Goal: Task Accomplishment & Management: Complete application form

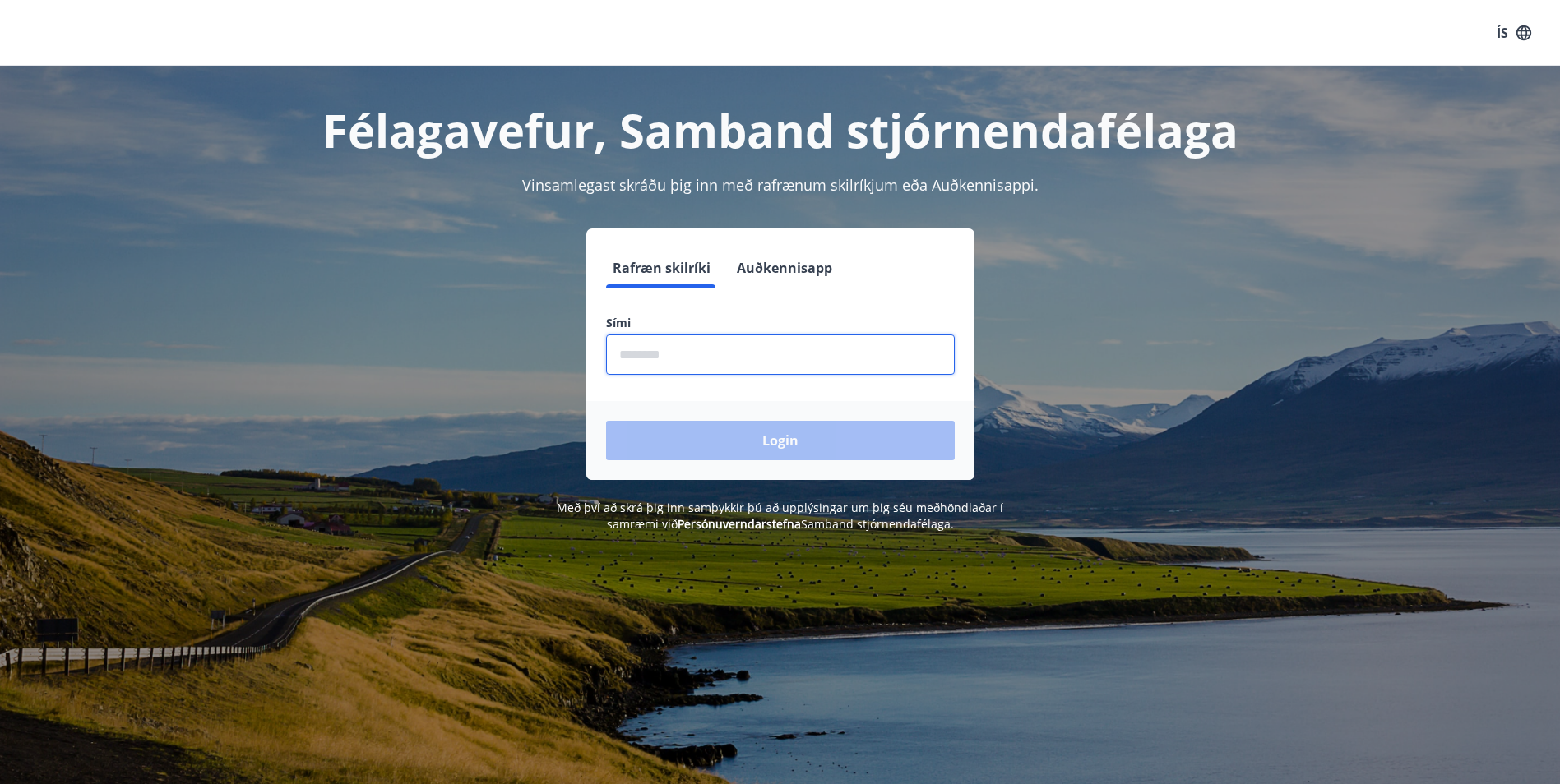
click at [666, 350] on input "phone" at bounding box center [780, 355] width 349 height 40
type input "********"
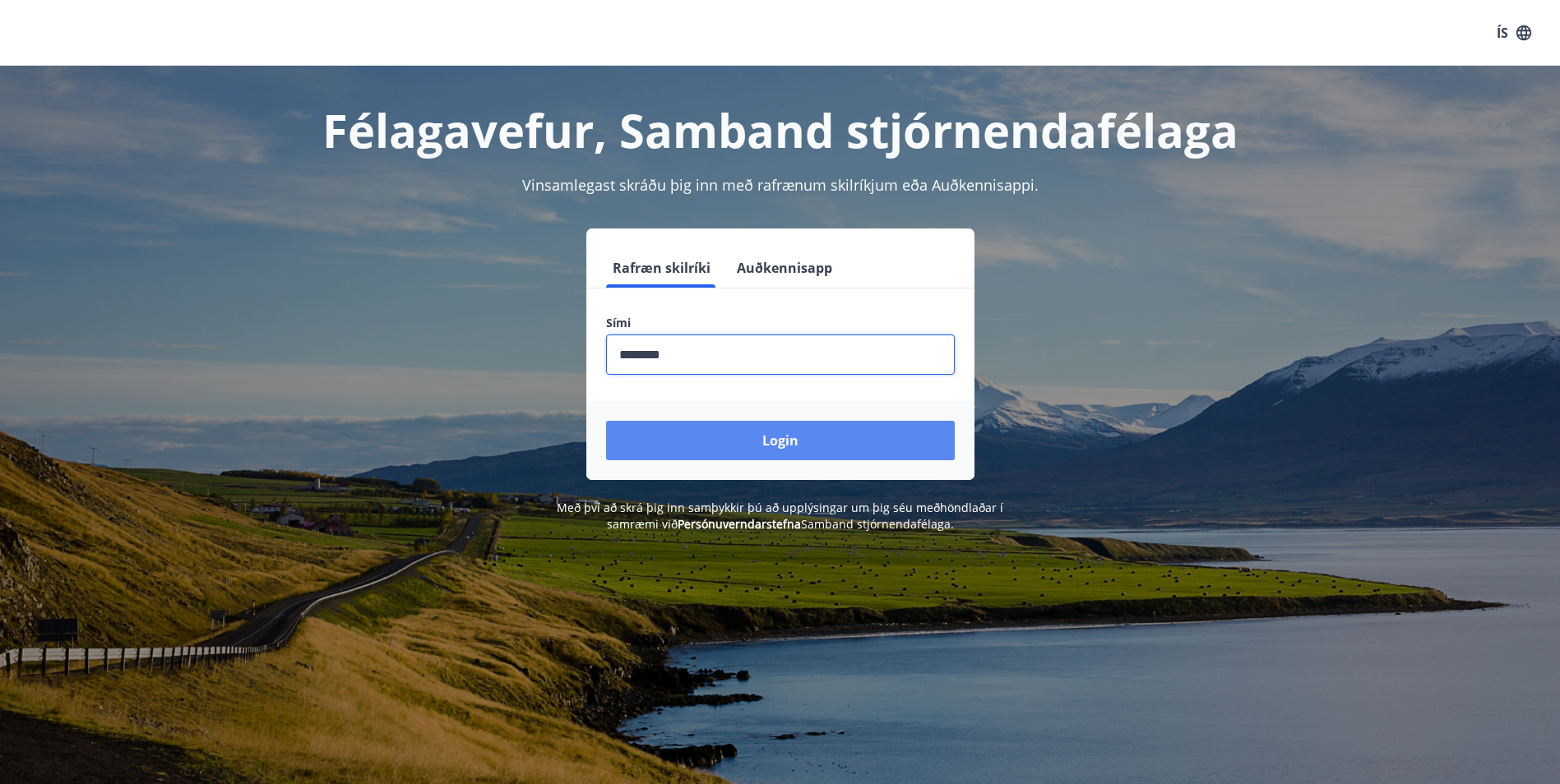
click at [743, 428] on button "Login" at bounding box center [780, 441] width 349 height 39
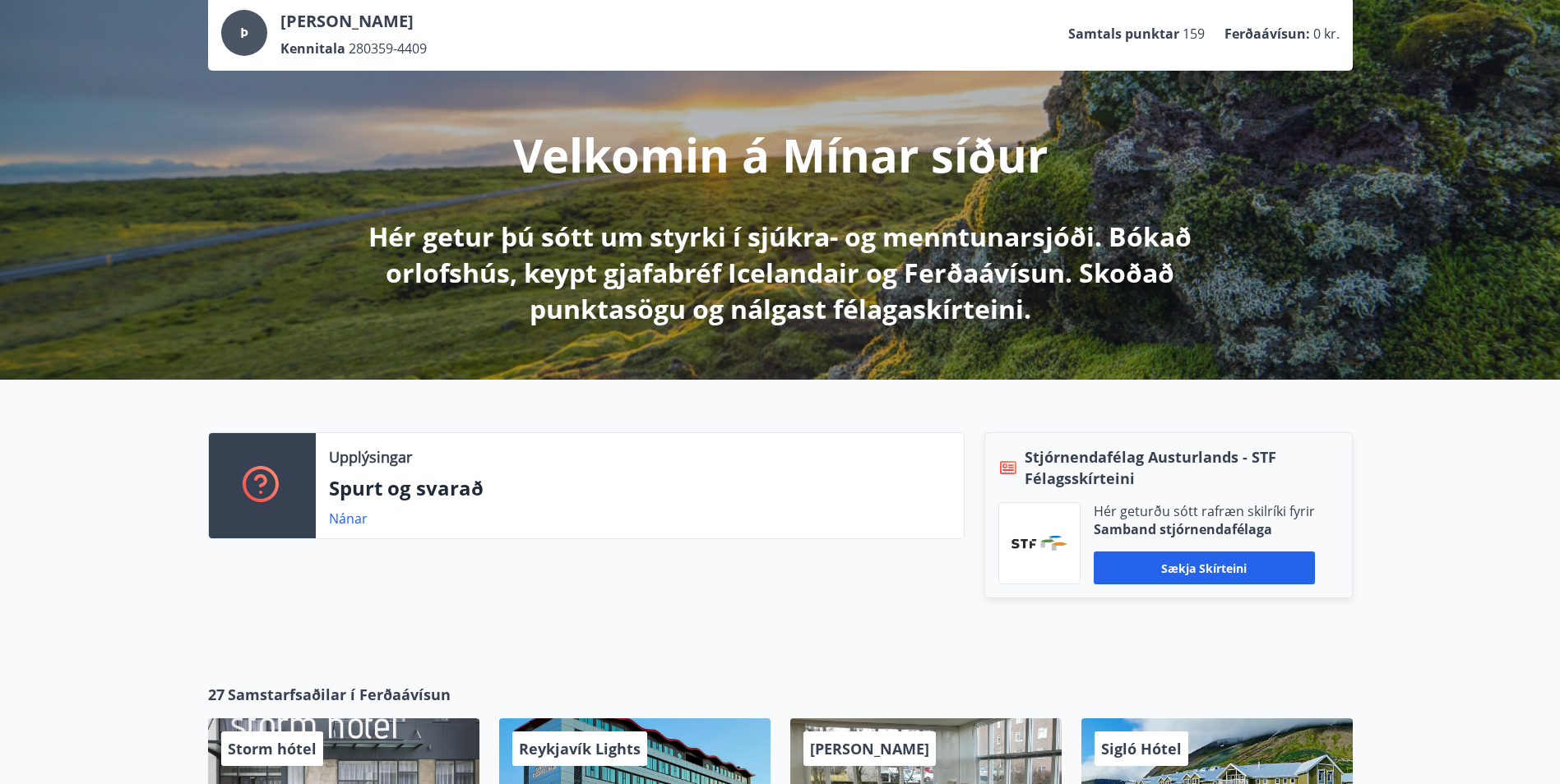
scroll to position [165, 0]
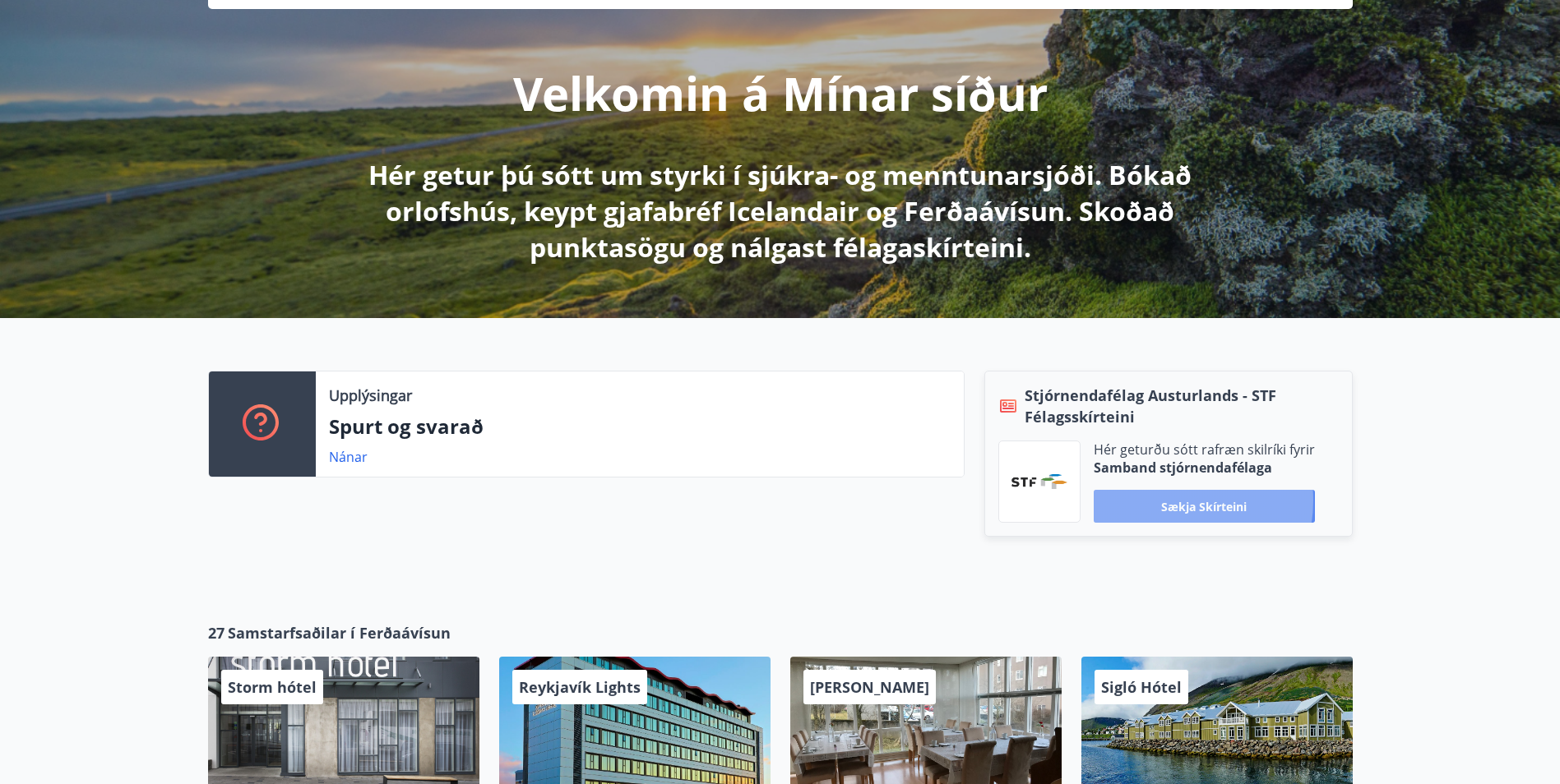
click at [1164, 501] on button "Sækja skírteini" at bounding box center [1204, 507] width 221 height 33
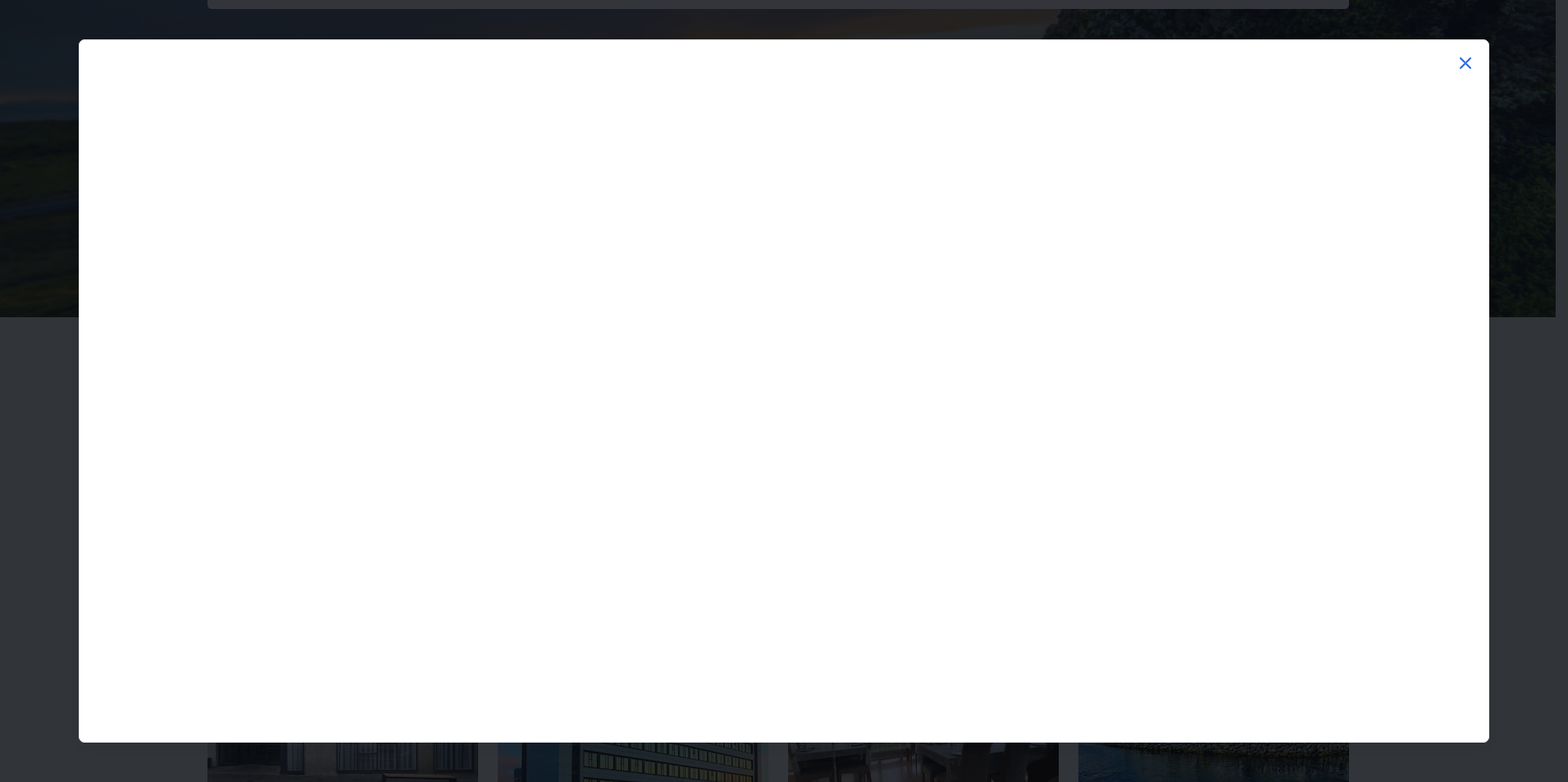
click at [1470, 60] on icon at bounding box center [1465, 63] width 20 height 20
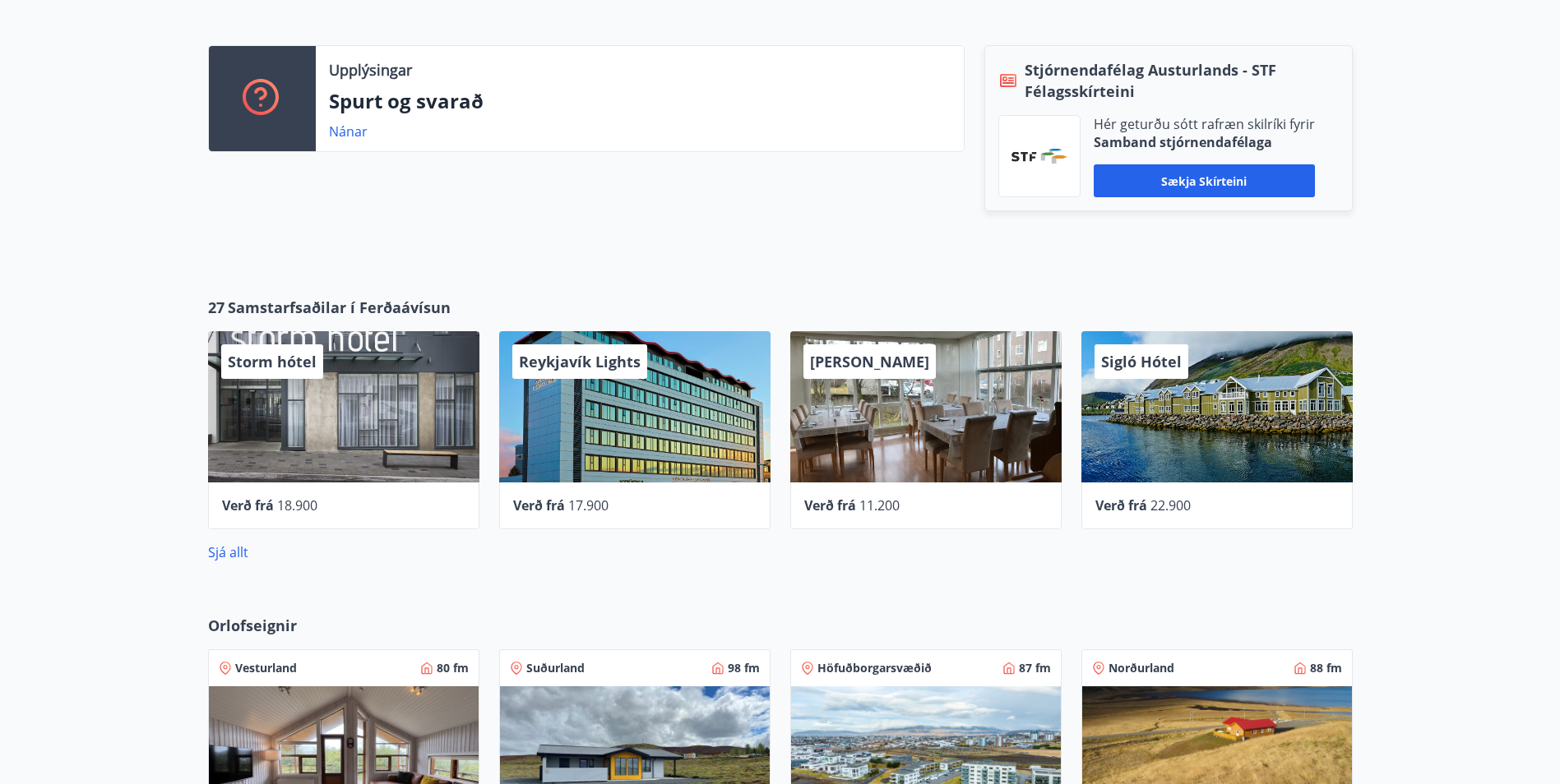
scroll to position [494, 0]
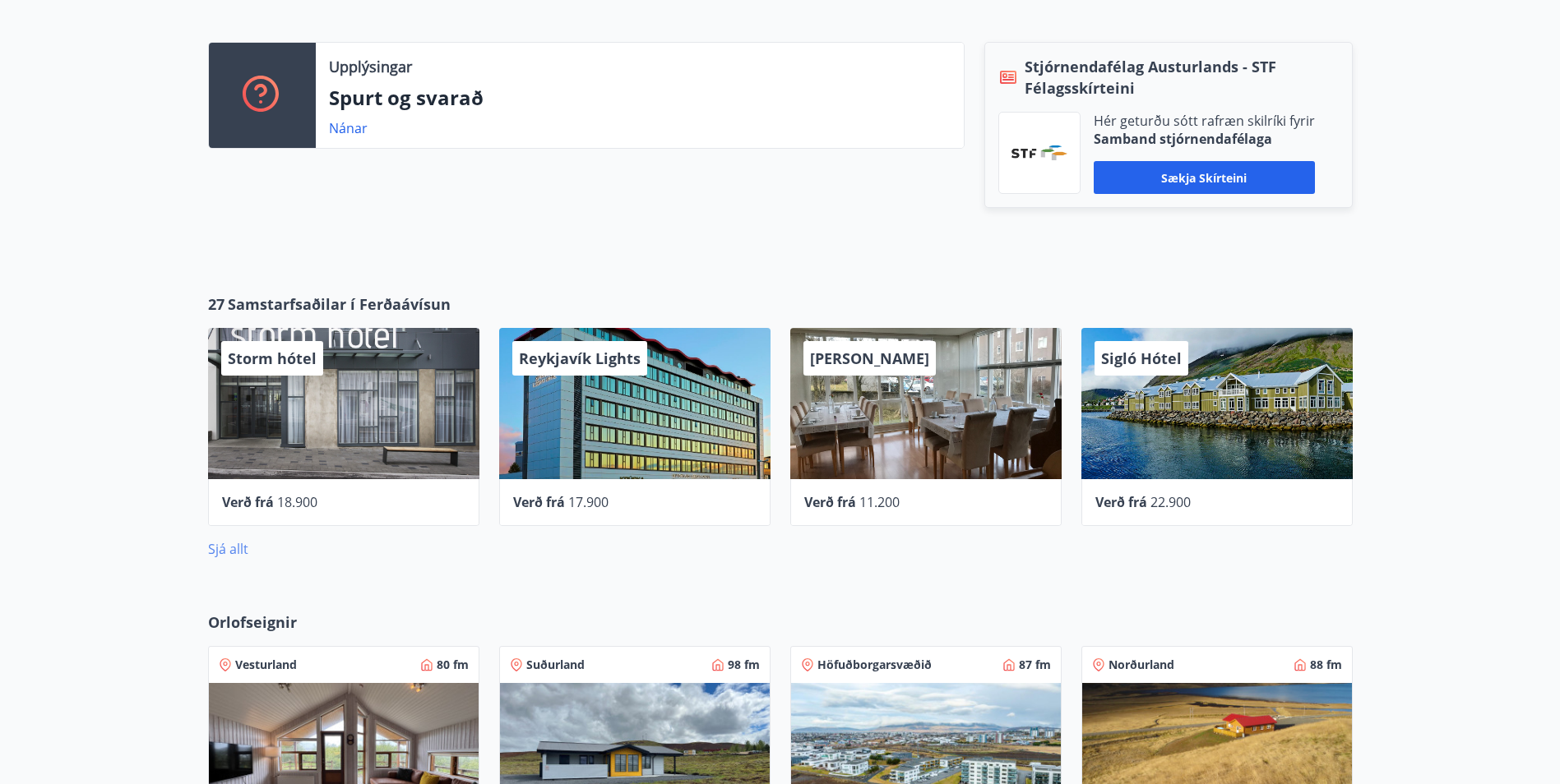
click at [231, 542] on link "Sjá allt" at bounding box center [228, 550] width 40 height 18
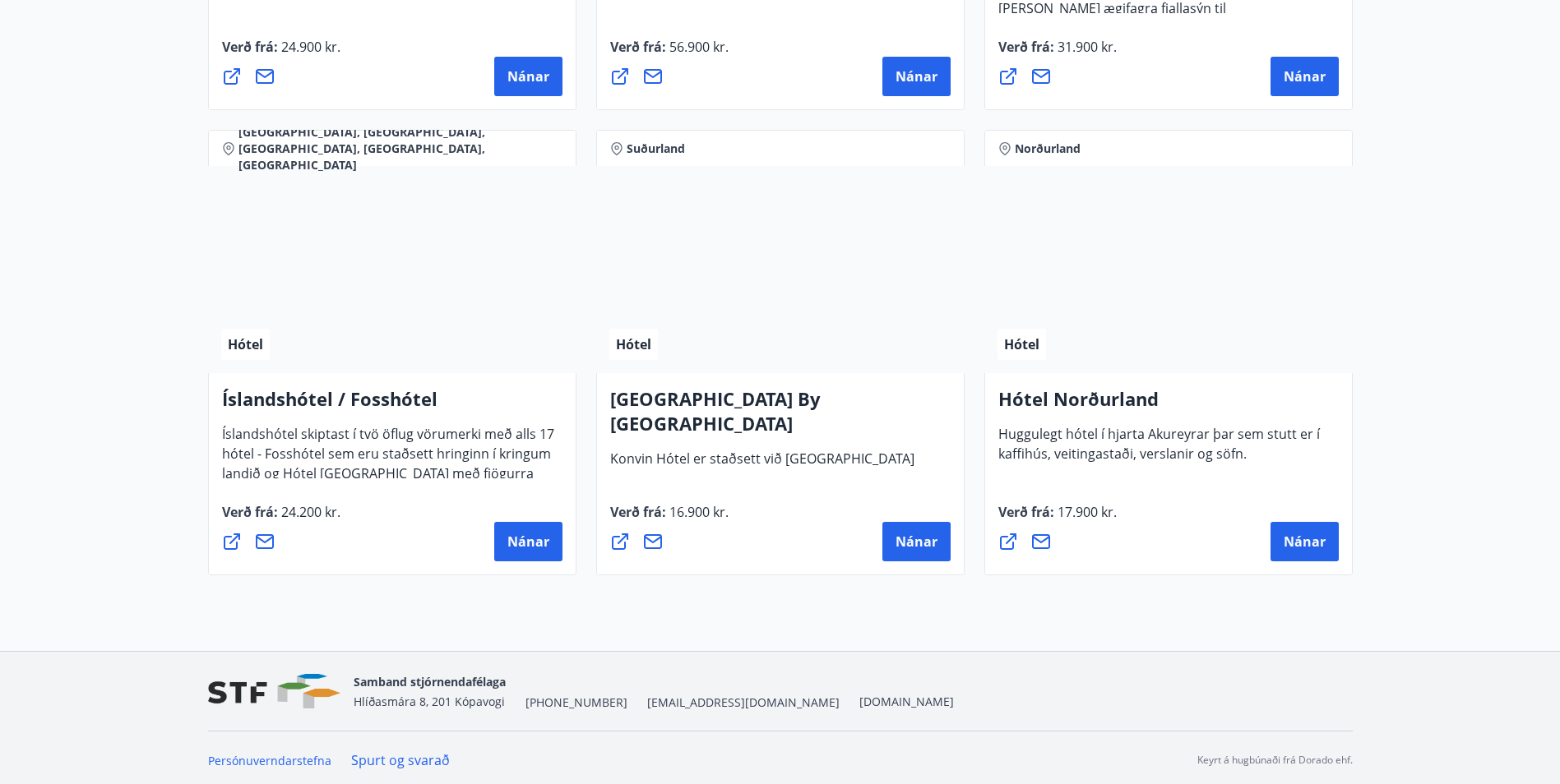
scroll to position [3915, 0]
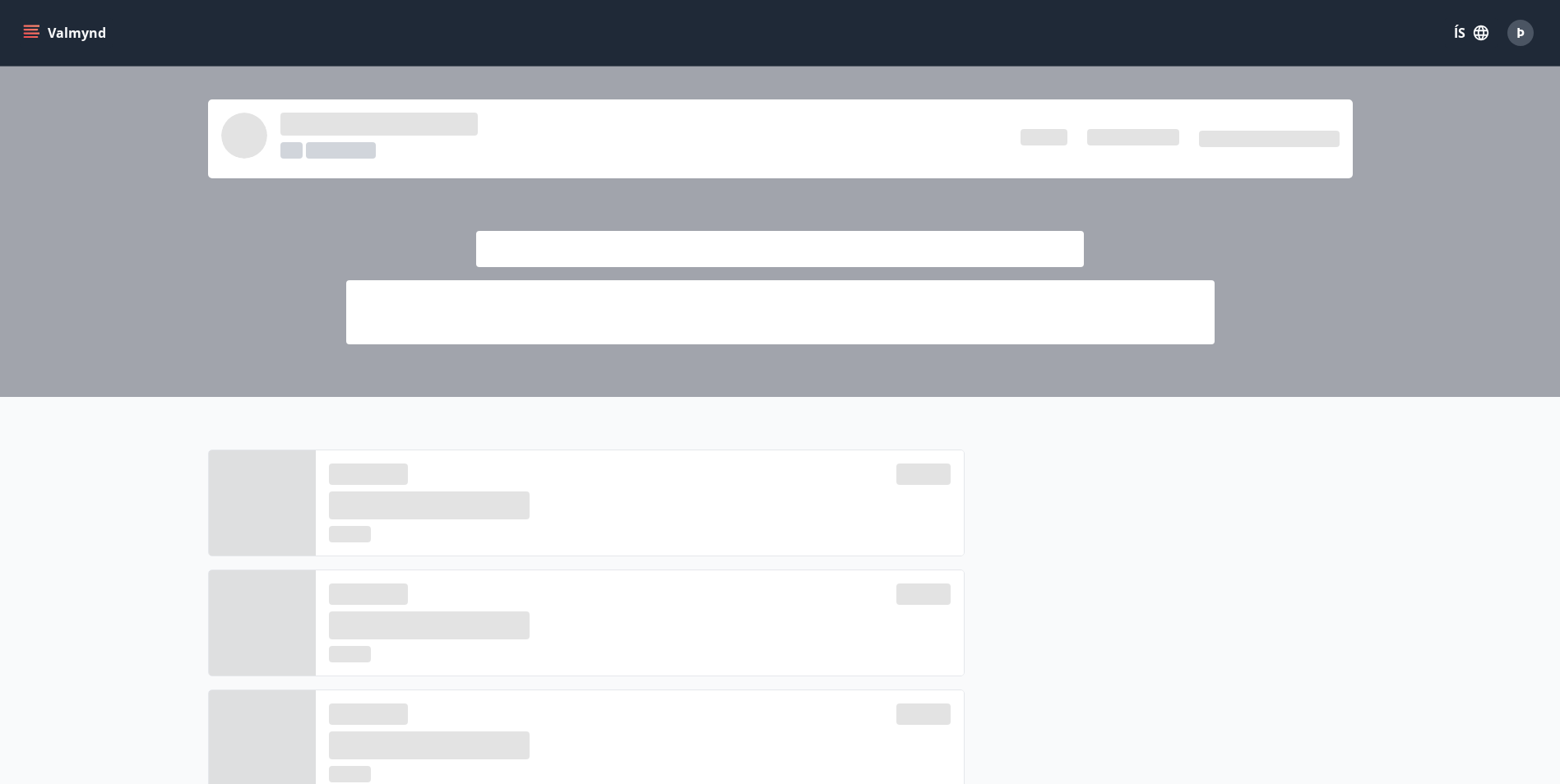
click at [29, 25] on icon "menu" at bounding box center [31, 33] width 16 height 16
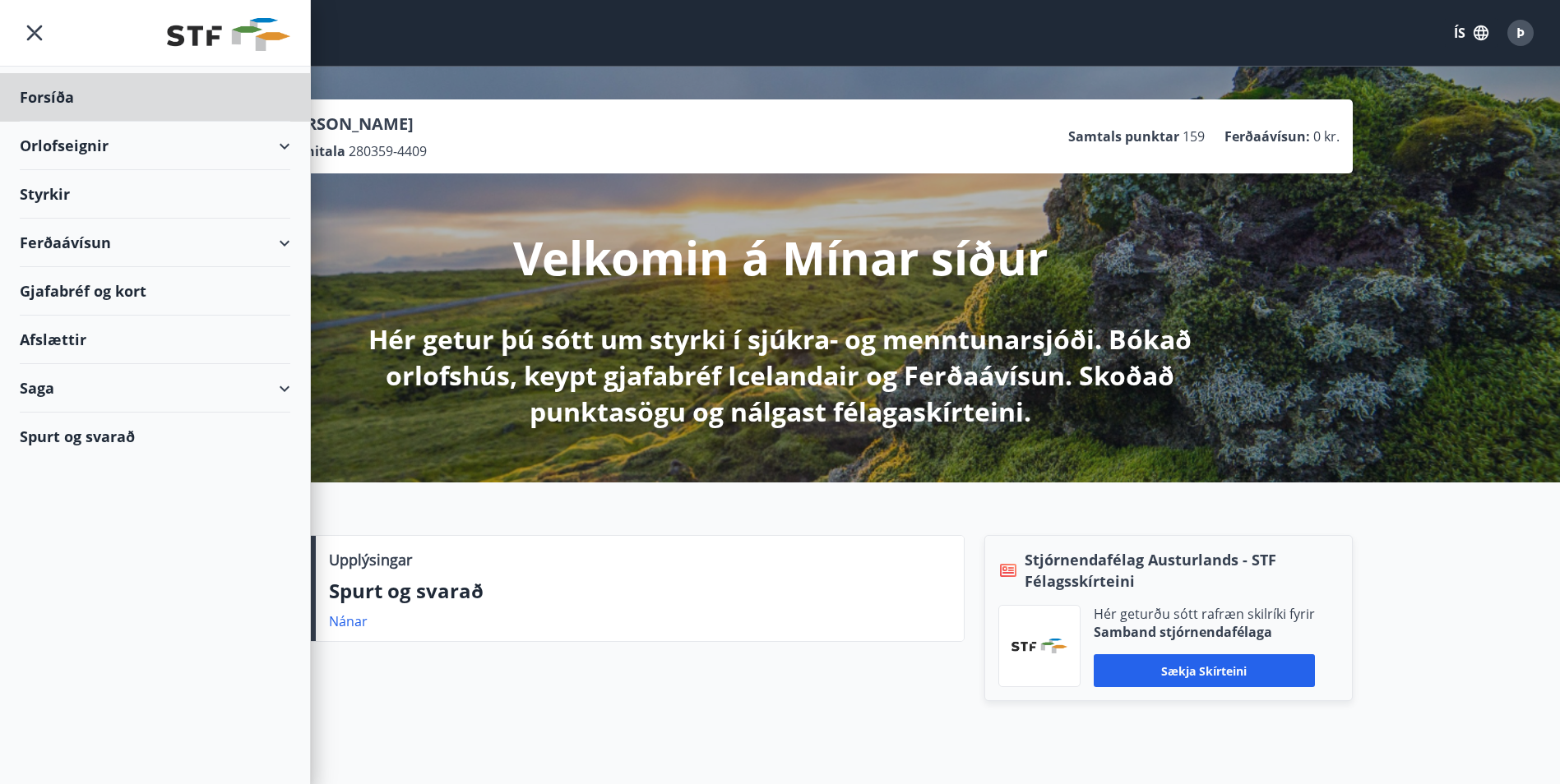
click at [65, 195] on div "Styrkir" at bounding box center [155, 194] width 271 height 49
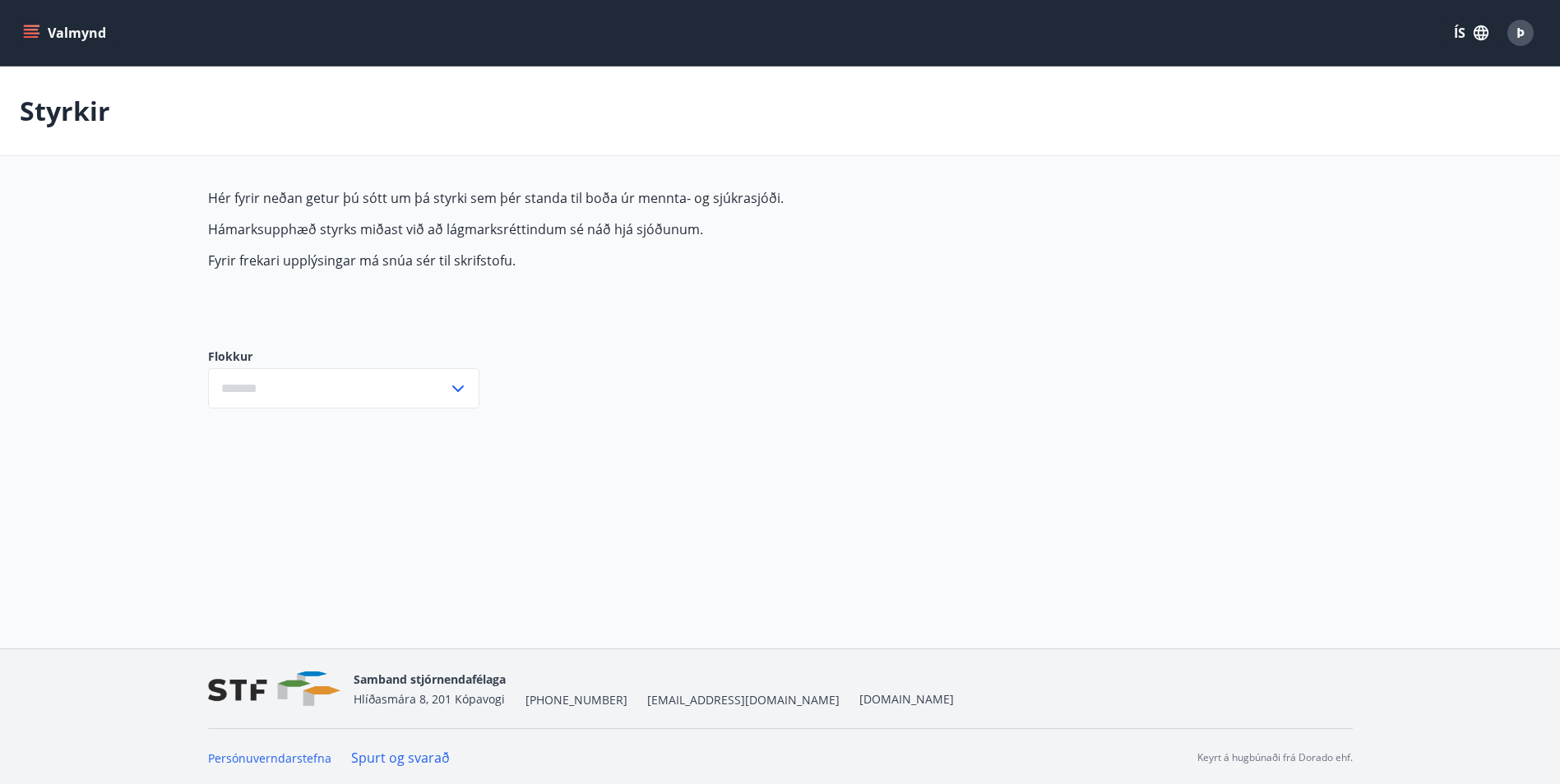
type input "***"
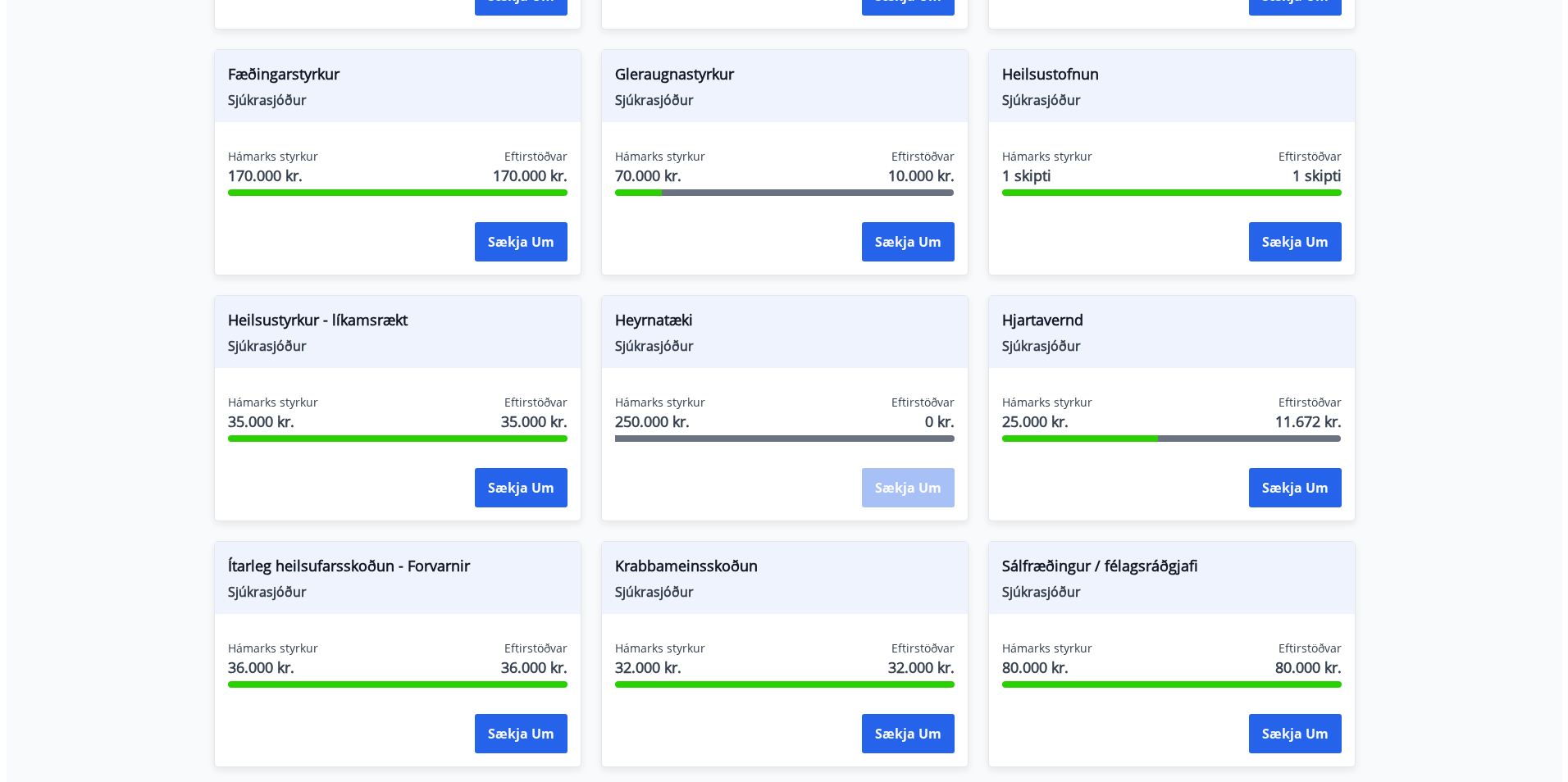
scroll to position [656, 0]
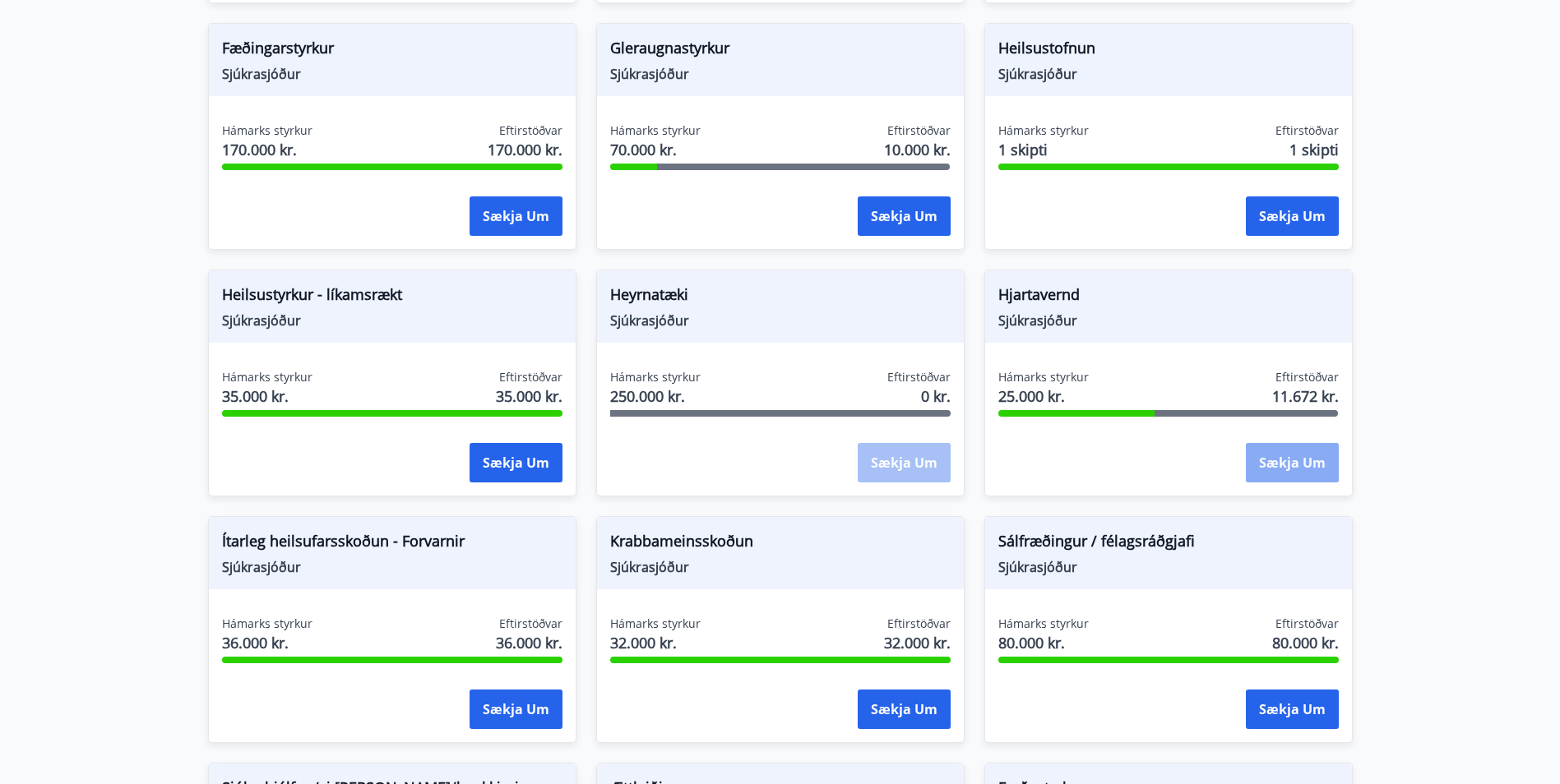
click at [1284, 460] on button "Sækja um" at bounding box center [1292, 463] width 93 height 39
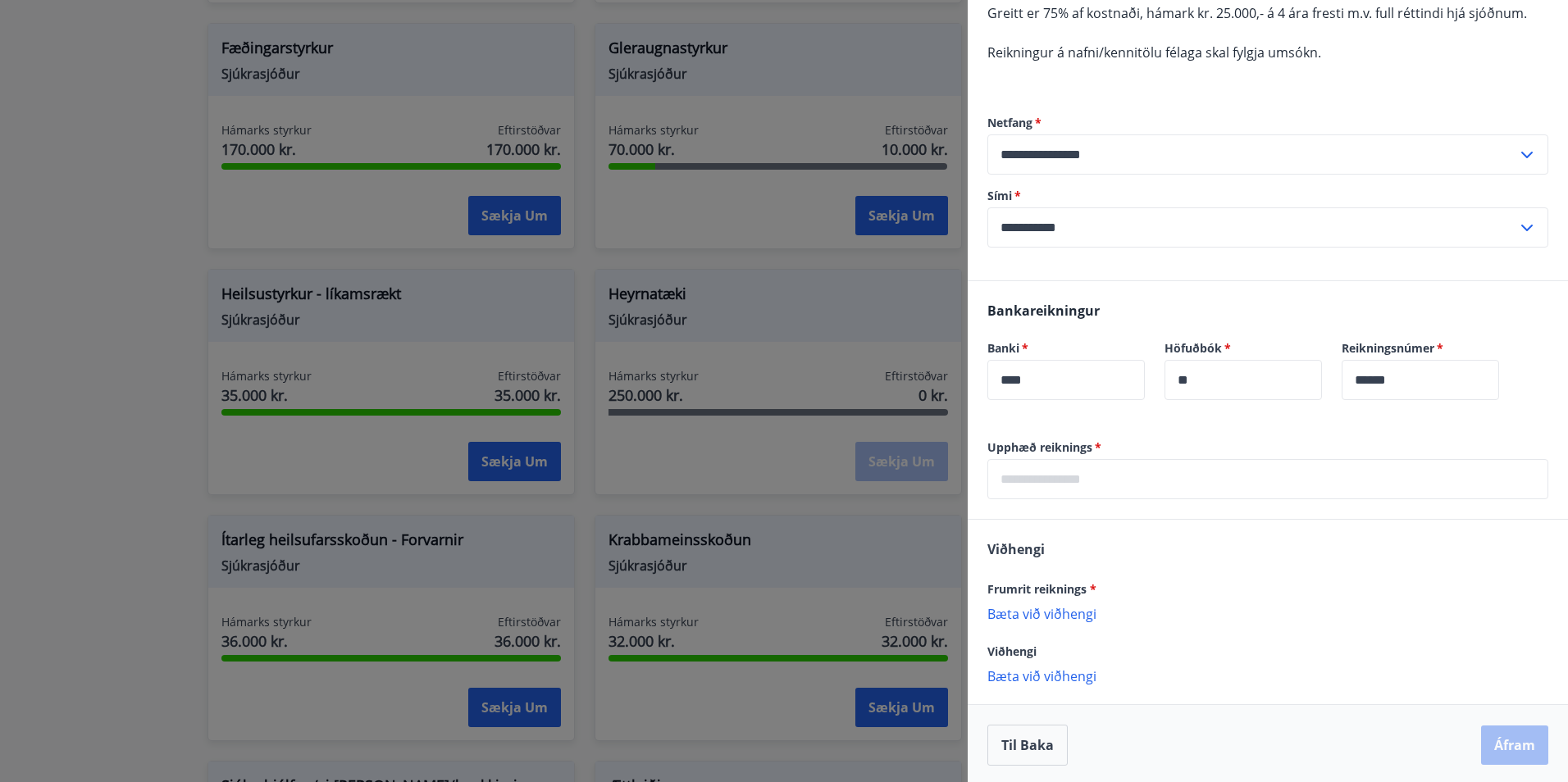
scroll to position [173, 0]
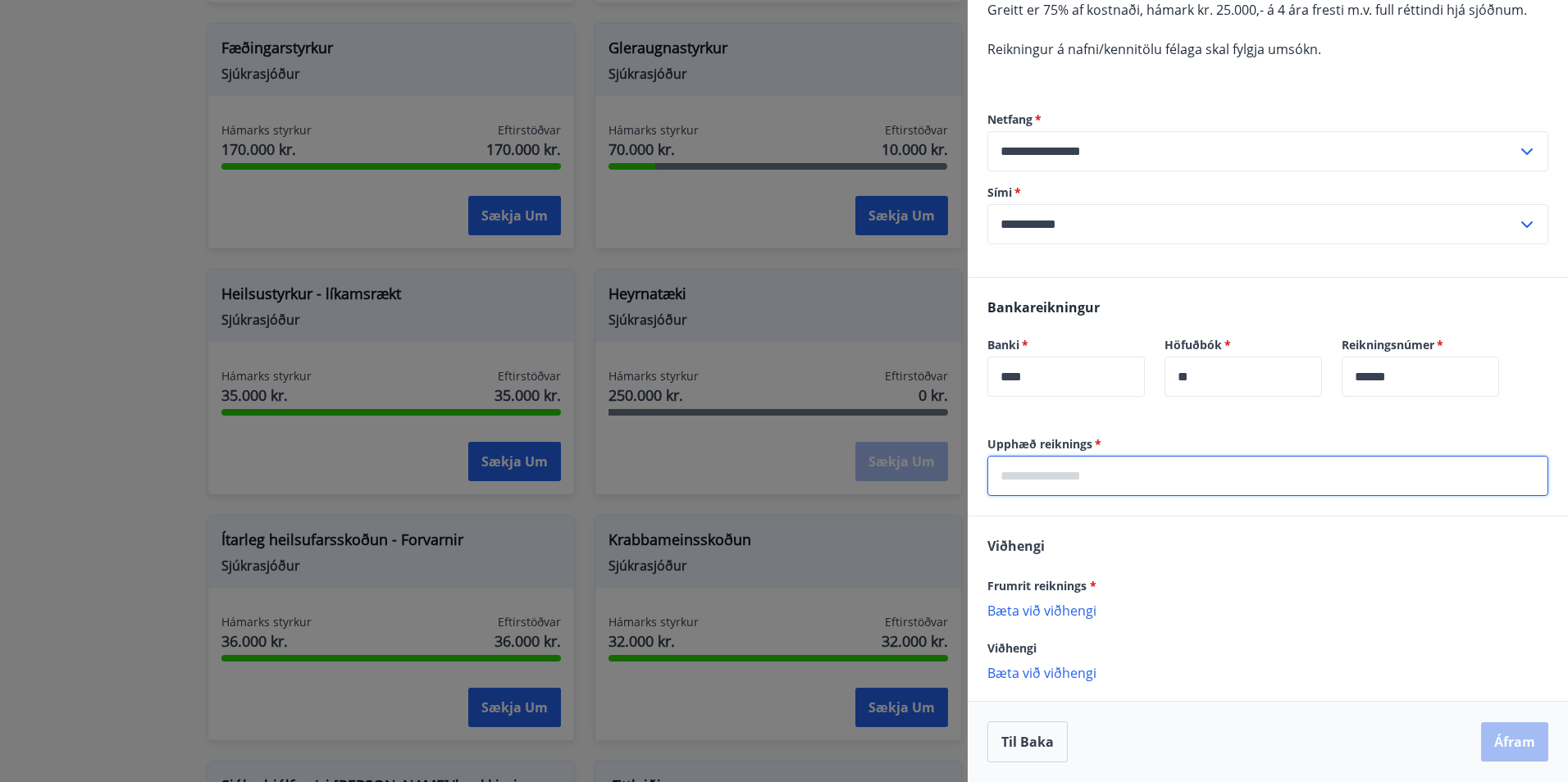
click at [1085, 477] on input "text" at bounding box center [1268, 476] width 561 height 40
type input "*****"
click at [1031, 610] on p "Bæta við viðhengi" at bounding box center [1268, 610] width 561 height 16
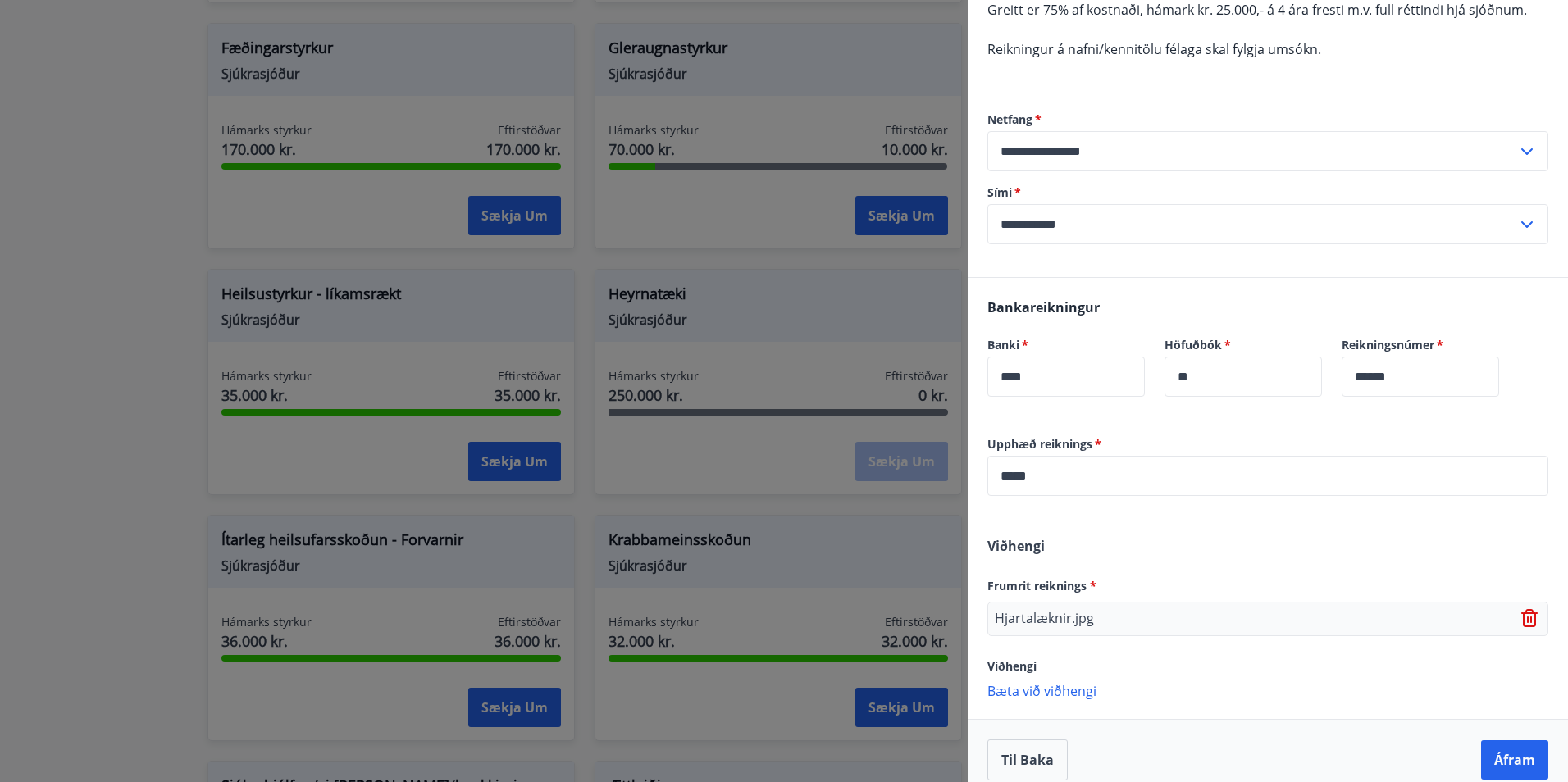
scroll to position [191, 0]
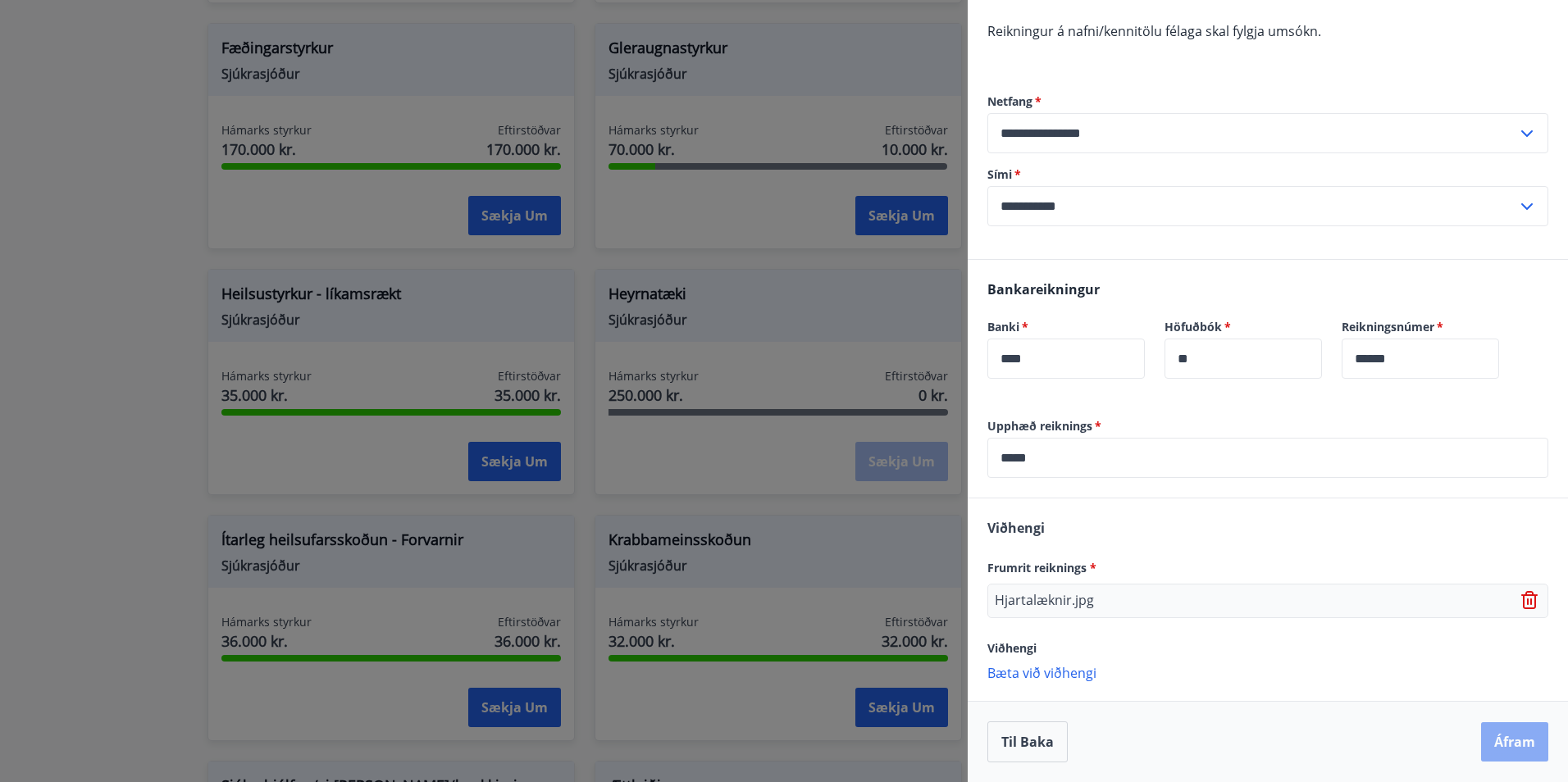
click at [1493, 742] on button "Áfram" at bounding box center [1515, 742] width 67 height 39
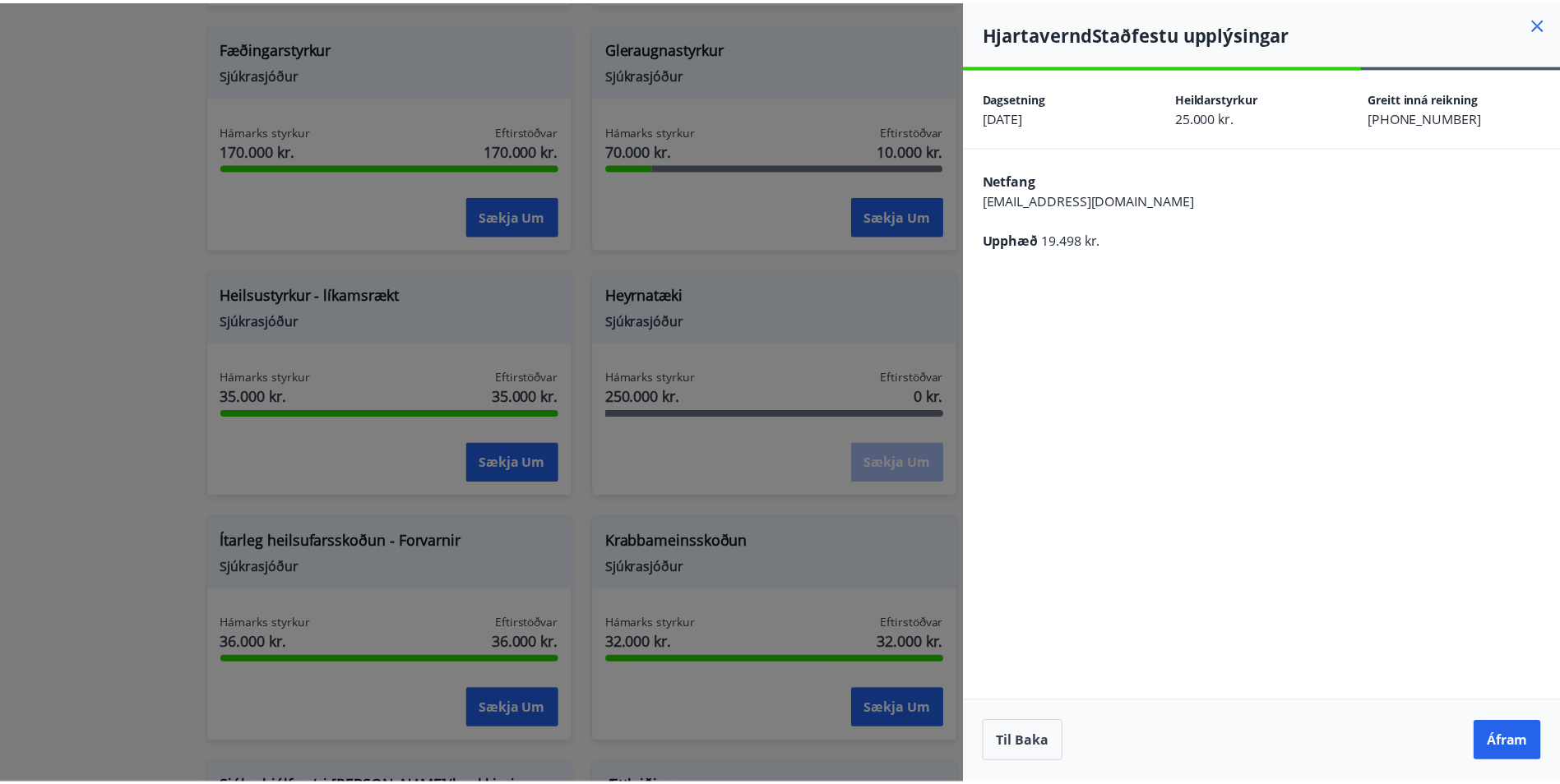
scroll to position [0, 0]
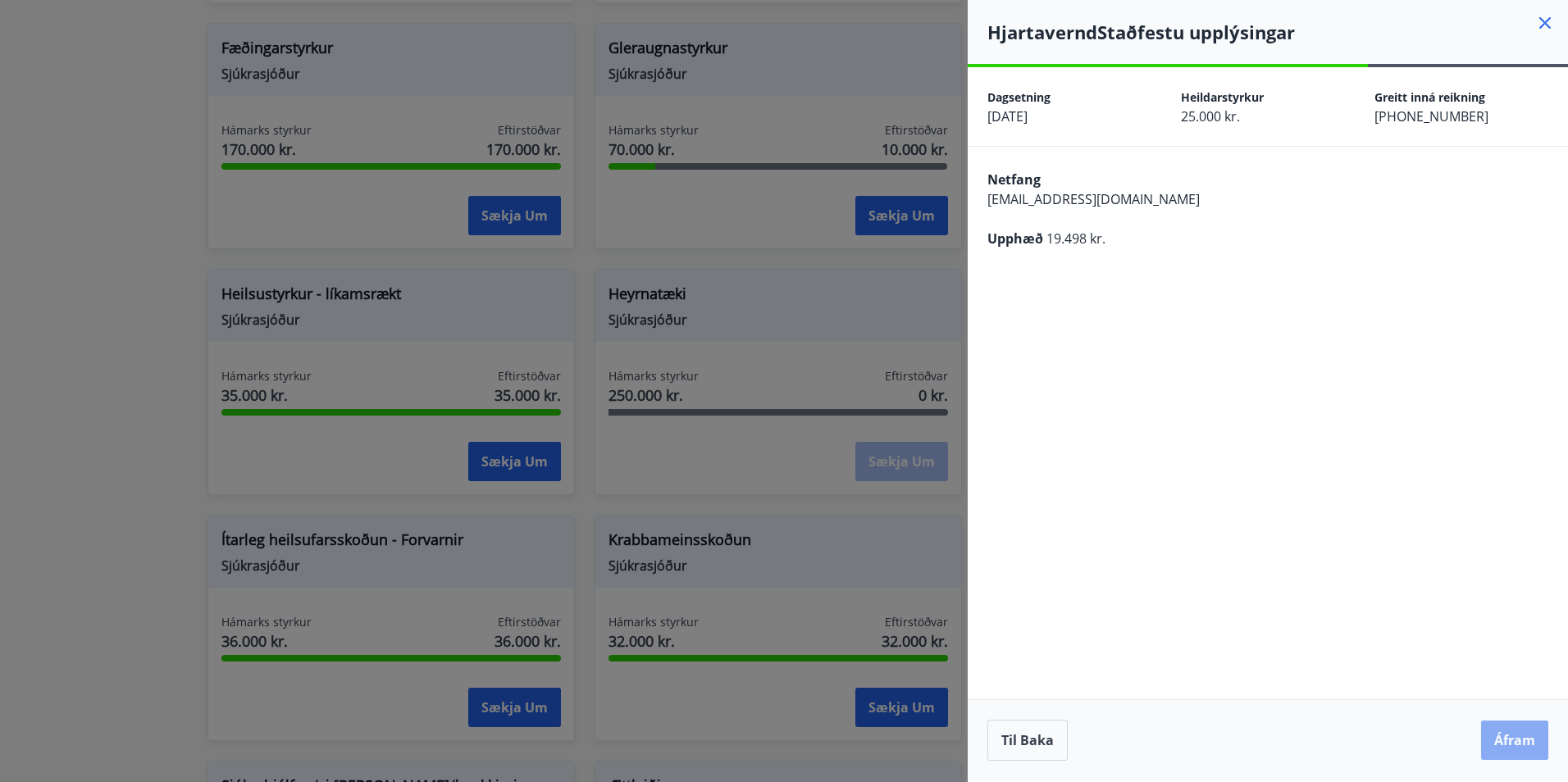
click at [1520, 739] on button "Áfram" at bounding box center [1515, 740] width 67 height 39
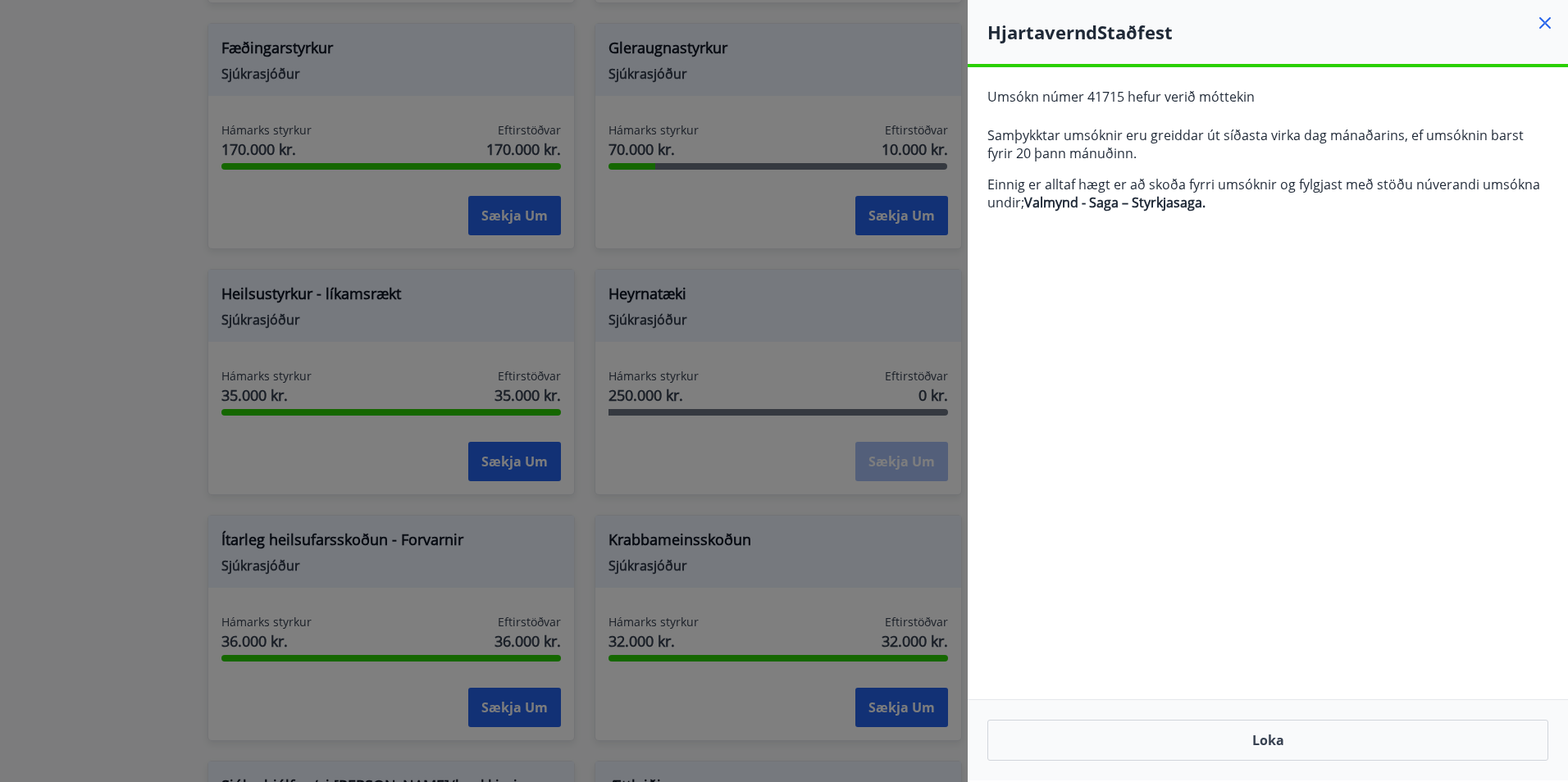
click at [1149, 326] on div "**********" at bounding box center [1267, 423] width 600 height 713
click at [1544, 26] on icon at bounding box center [1545, 23] width 20 height 20
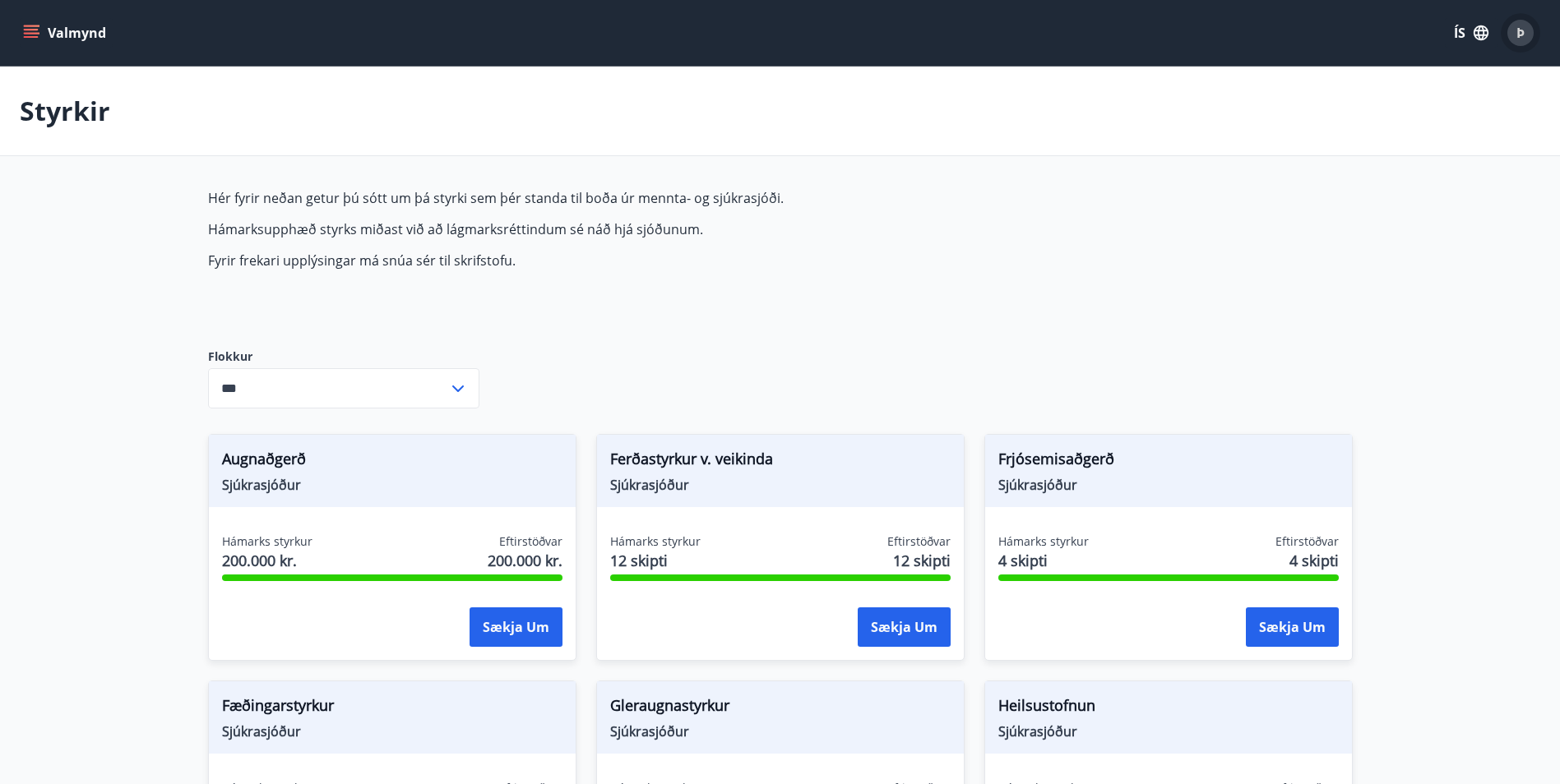
click at [1521, 29] on span "Þ" at bounding box center [1521, 33] width 8 height 18
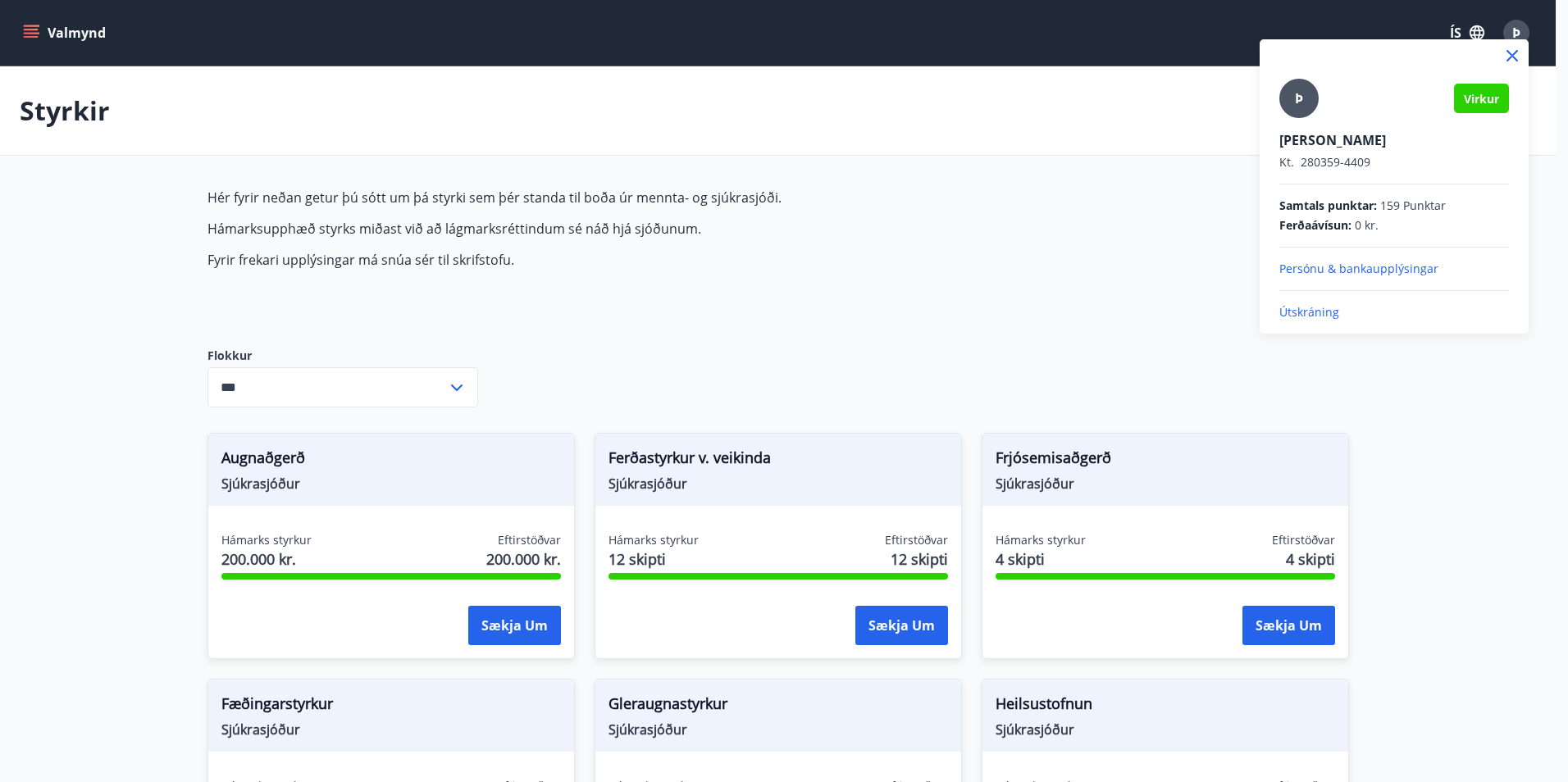
click at [1363, 268] on p "Persónu & bankaupplýsingar" at bounding box center [1394, 269] width 230 height 16
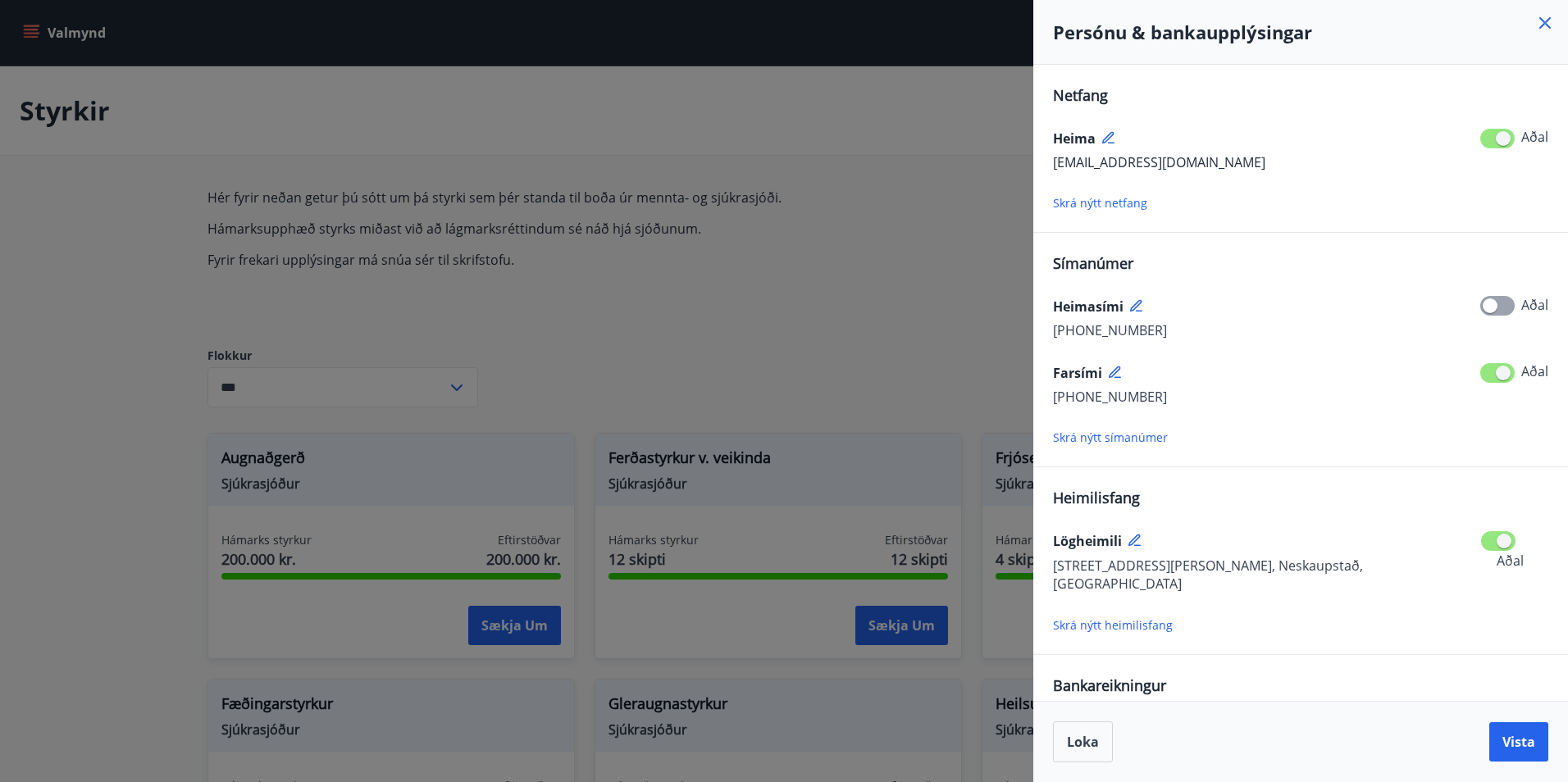
click at [1544, 19] on icon at bounding box center [1545, 23] width 20 height 20
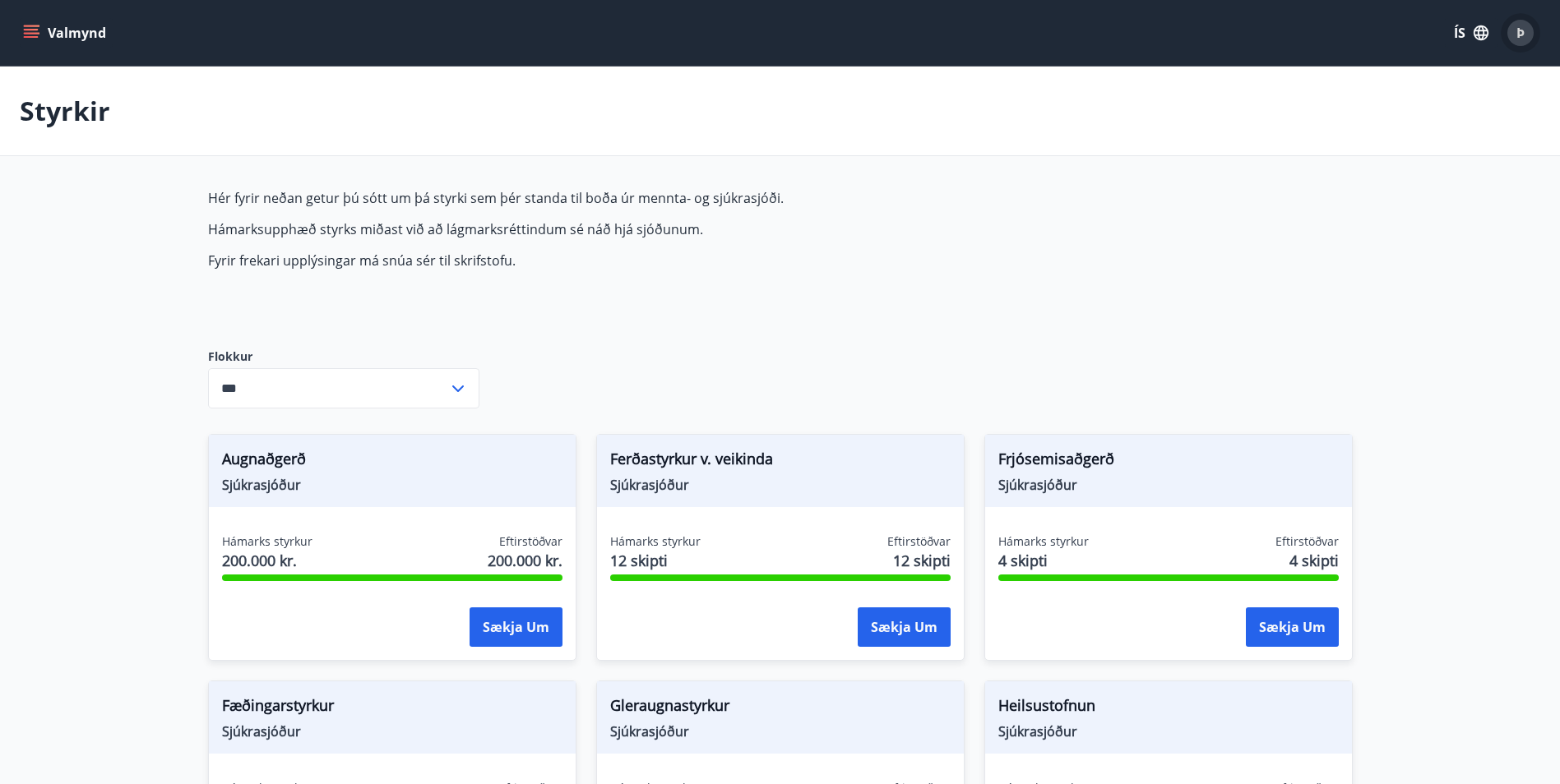
click at [1525, 22] on div "Þ" at bounding box center [1521, 33] width 26 height 26
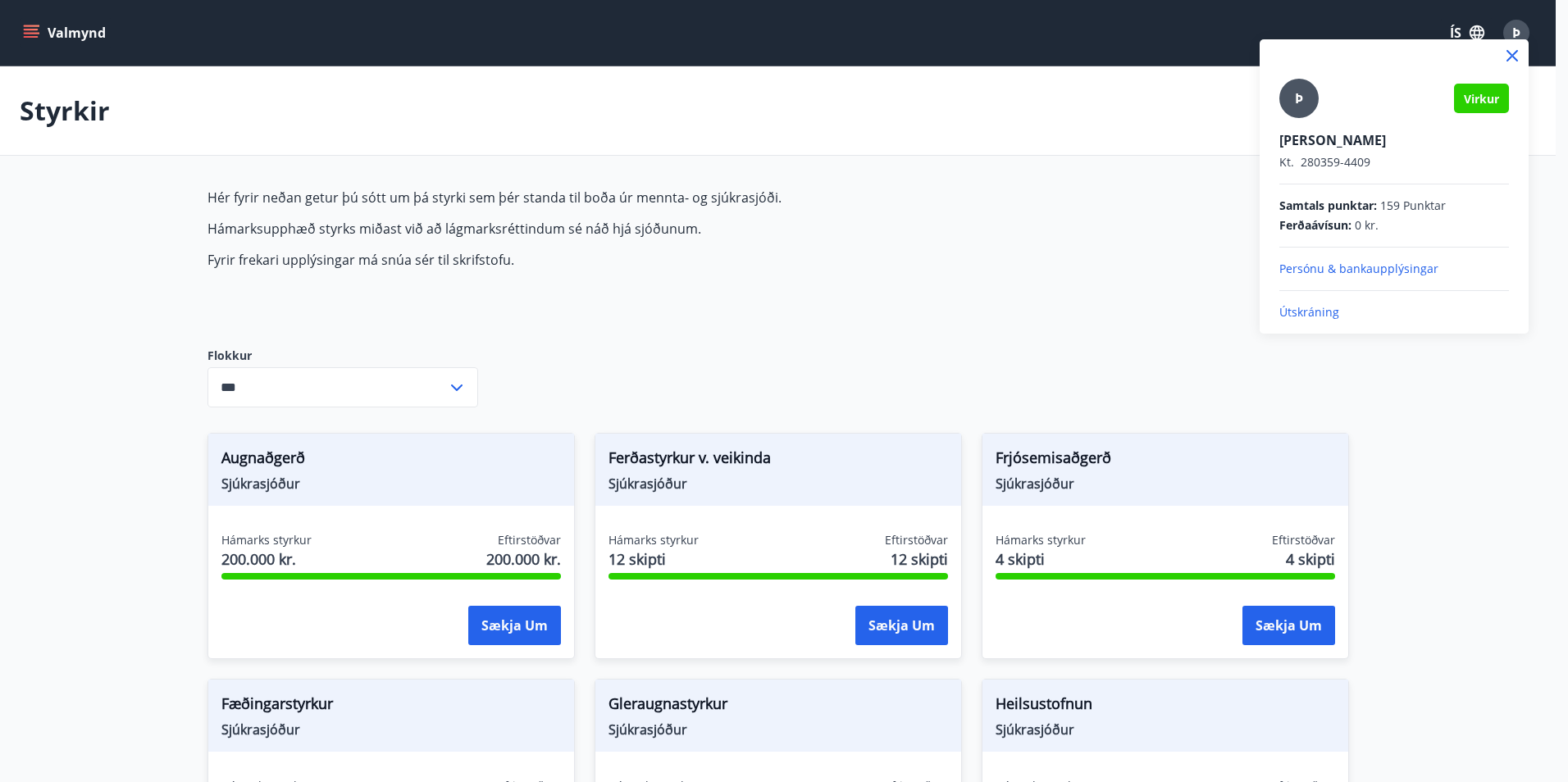
click at [1331, 309] on p "Útskráning" at bounding box center [1394, 313] width 230 height 16
